Goal: Navigation & Orientation: Understand site structure

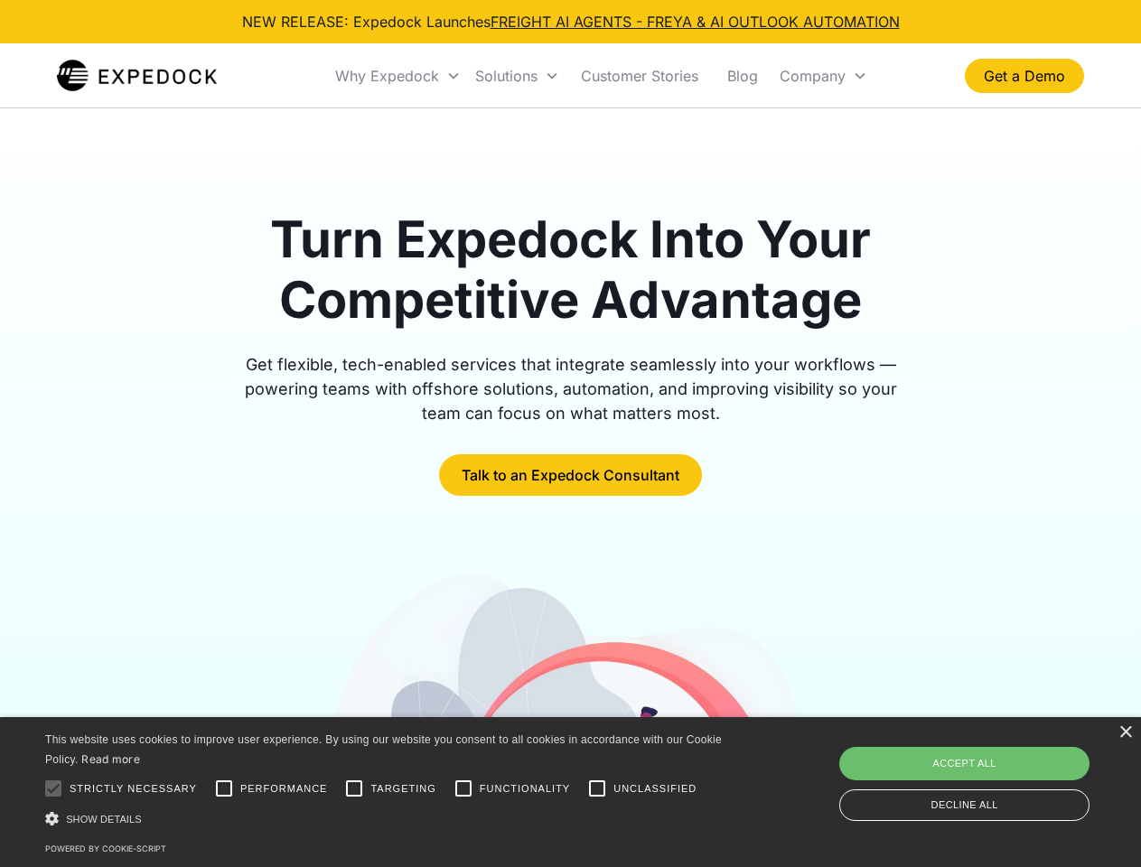
click at [398, 76] on div "Why Expedock" at bounding box center [387, 76] width 104 height 18
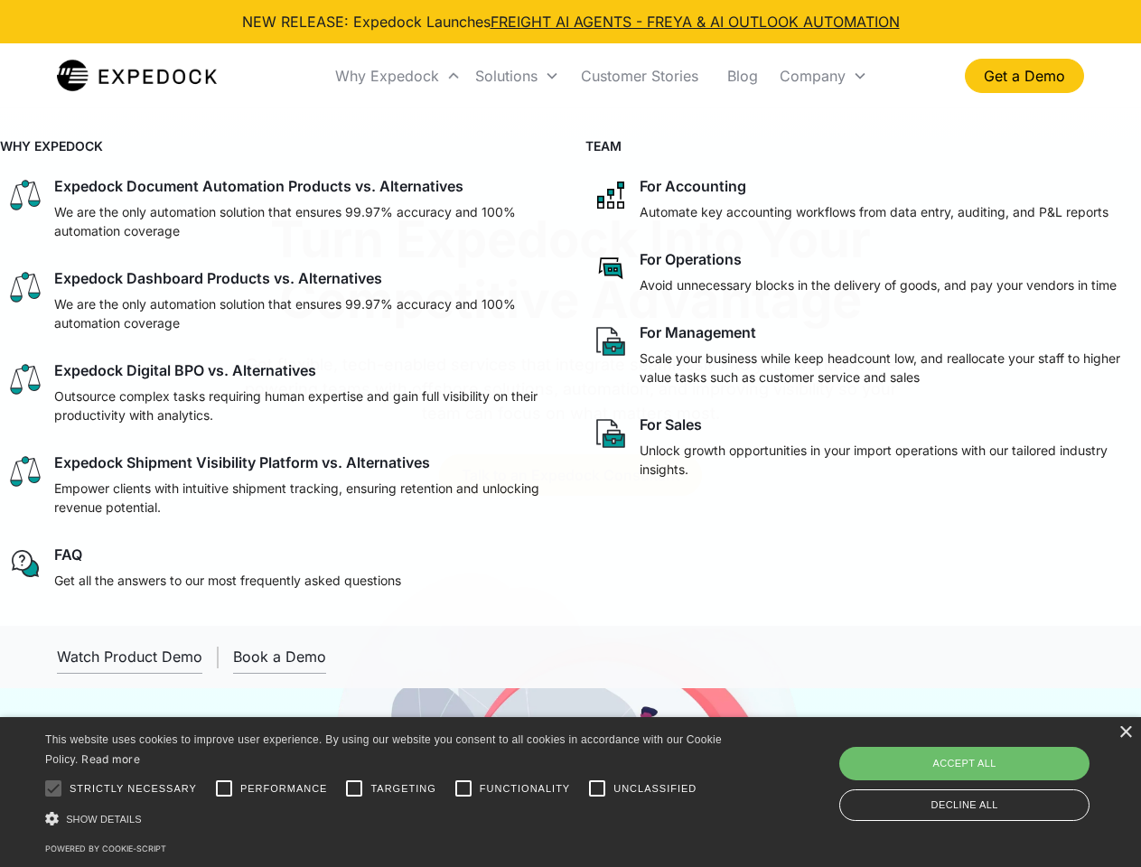
click at [517, 76] on div "Solutions" at bounding box center [506, 76] width 62 height 18
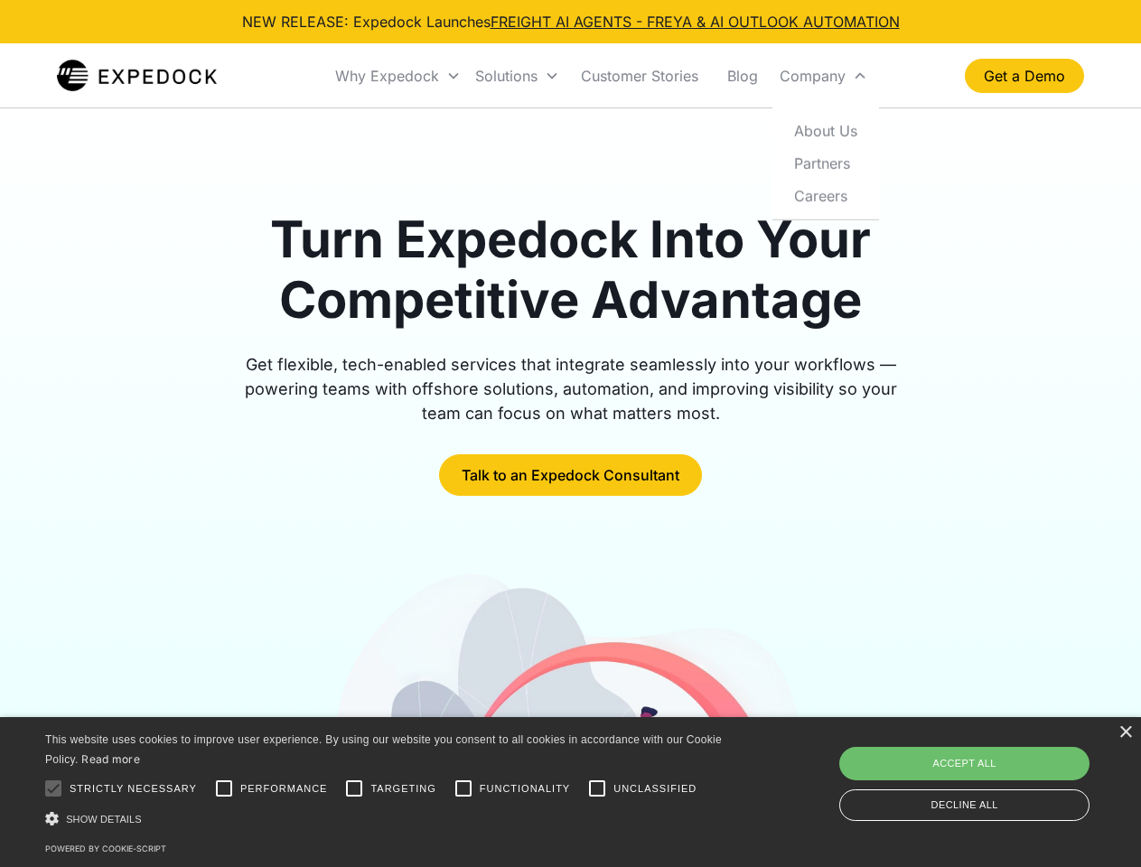
click at [823, 76] on div "Company" at bounding box center [813, 76] width 66 height 18
click at [53, 789] on div at bounding box center [53, 789] width 36 height 36
click at [224, 789] on input "Performance" at bounding box center [224, 789] width 36 height 36
checkbox input "true"
click at [354, 789] on input "Targeting" at bounding box center [354, 789] width 36 height 36
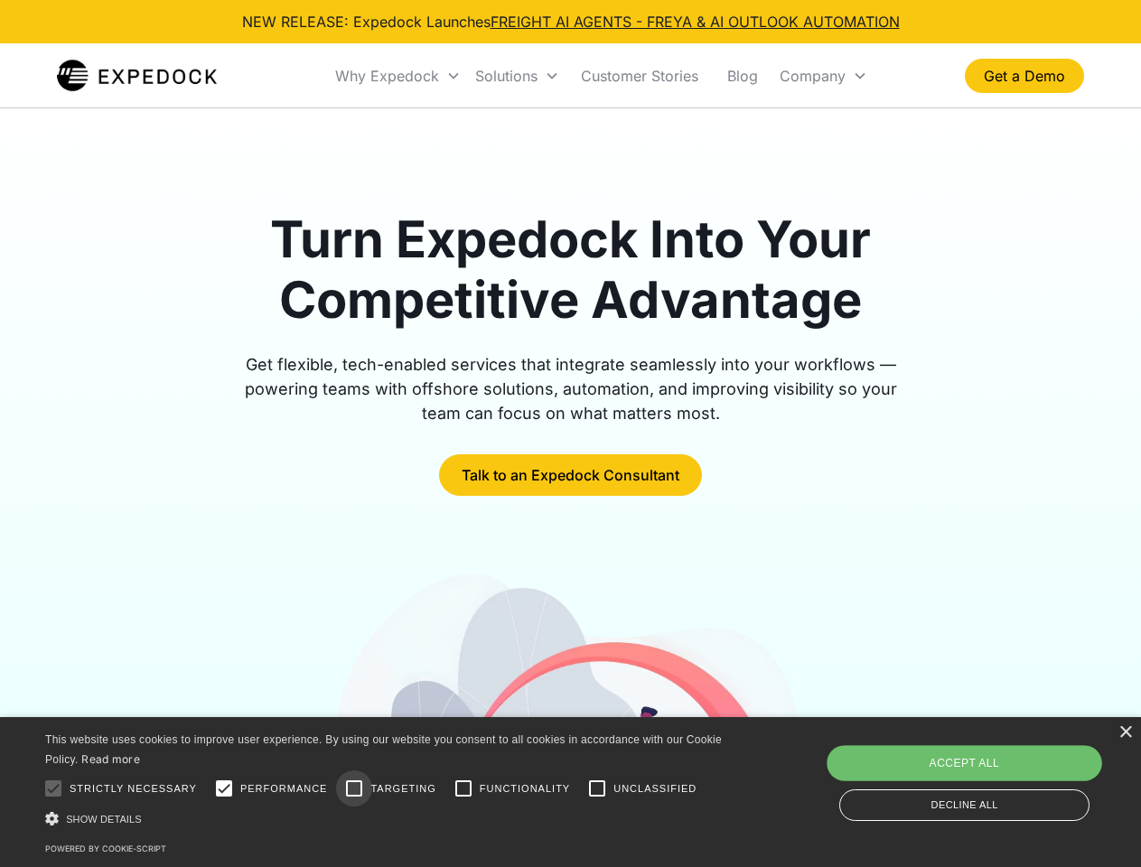
checkbox input "true"
click at [463, 789] on input "Functionality" at bounding box center [463, 789] width 36 height 36
checkbox input "true"
click at [597, 789] on input "Unclassified" at bounding box center [597, 789] width 36 height 36
checkbox input "true"
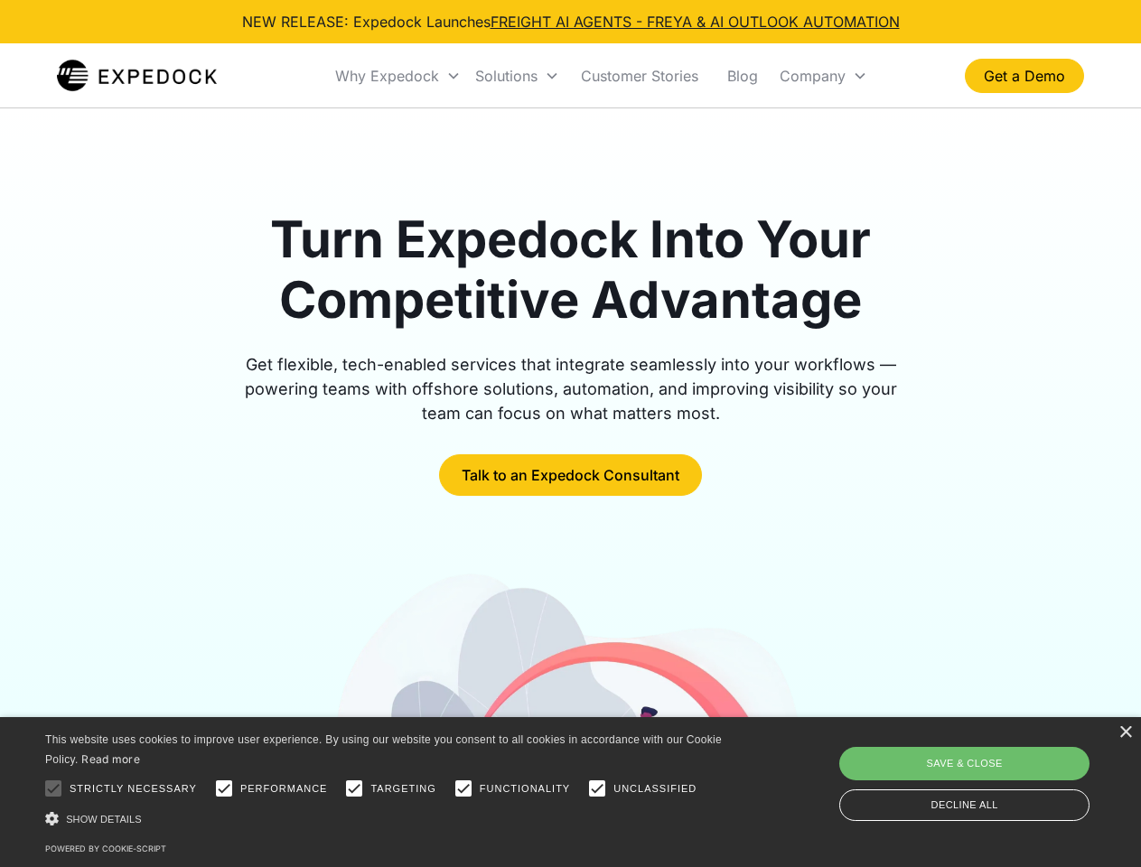
click at [387, 818] on div "Show details Hide details" at bounding box center [386, 818] width 683 height 19
